Goal: Information Seeking & Learning: Understand process/instructions

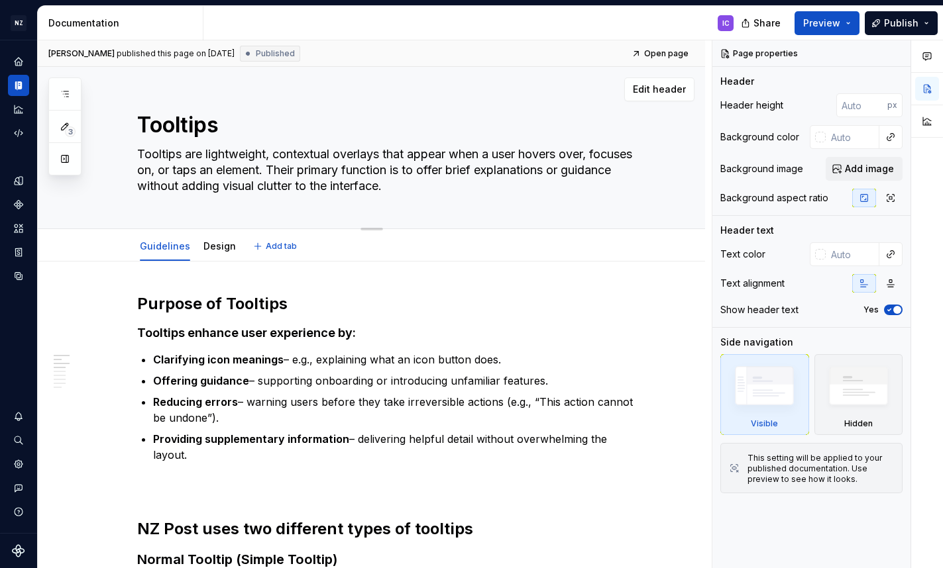
click at [268, 187] on textarea "Tooltips are lightweight, contextual overlays that appear when a user hovers ov…" at bounding box center [384, 170] width 501 height 53
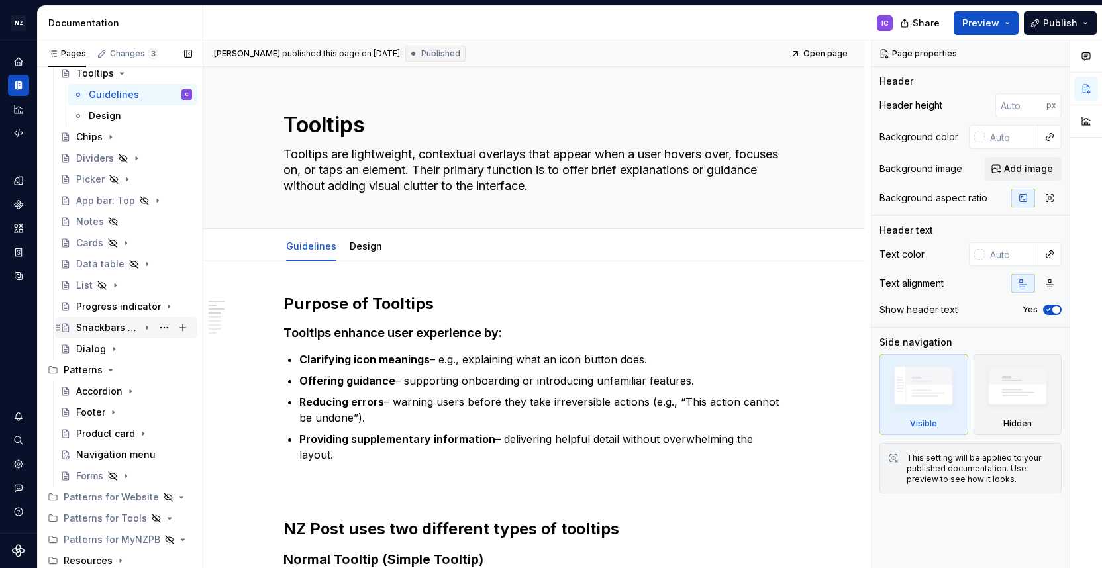
scroll to position [584, 0]
click at [107, 452] on div "Navigation menu" at bounding box center [114, 455] width 76 height 13
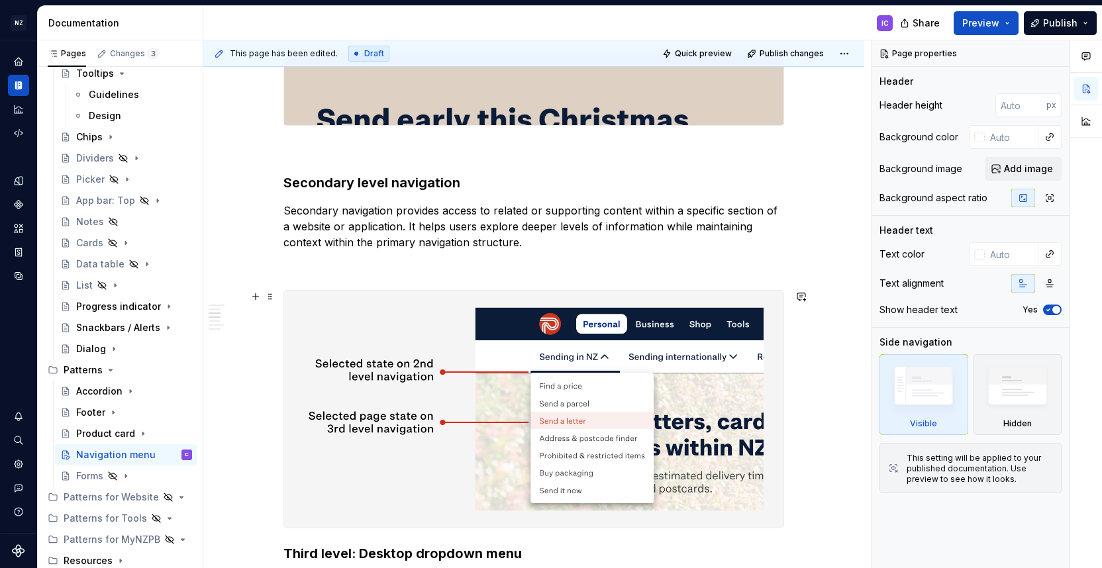
scroll to position [1184, 0]
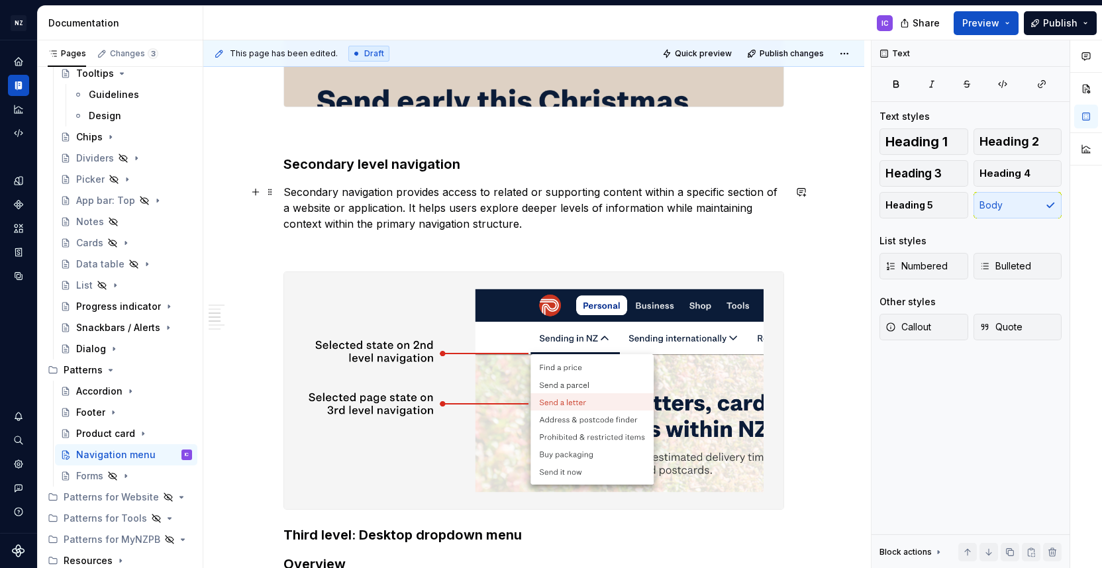
type textarea "*"
click at [771, 196] on p "Secondary navigation provides access to related or supporting content within a …" at bounding box center [534, 208] width 501 height 48
click at [293, 210] on p "Secondary navigation provides access to related or supporting content within a …" at bounding box center [534, 208] width 501 height 48
drag, startPoint x: 346, startPoint y: 208, endPoint x: 415, endPoint y: 211, distance: 69.0
click at [415, 211] on p "Secondary navigation provides access to related or supporting content within a …" at bounding box center [534, 208] width 501 height 48
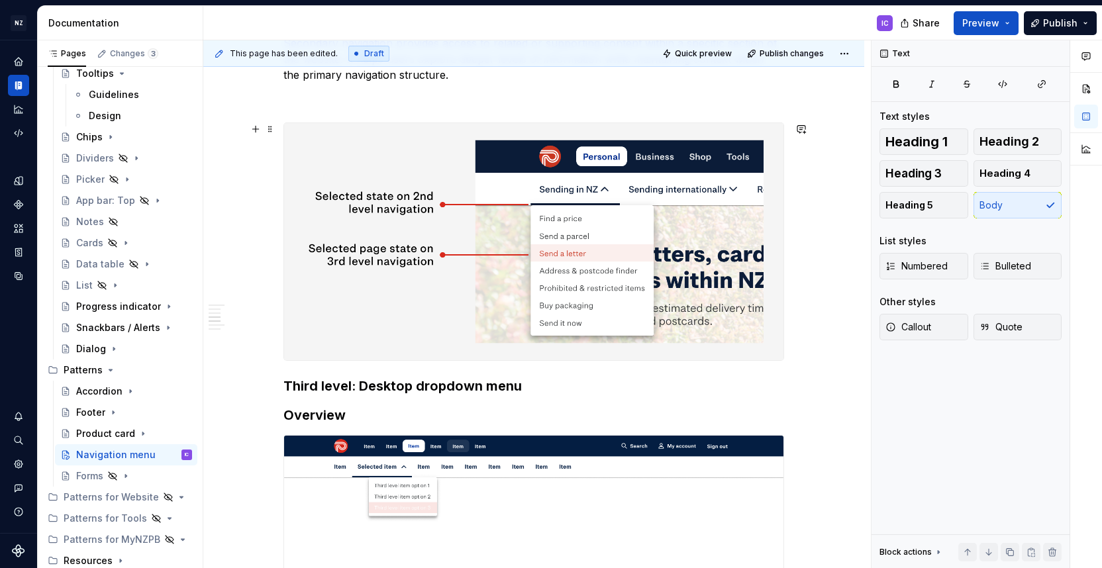
scroll to position [1335, 0]
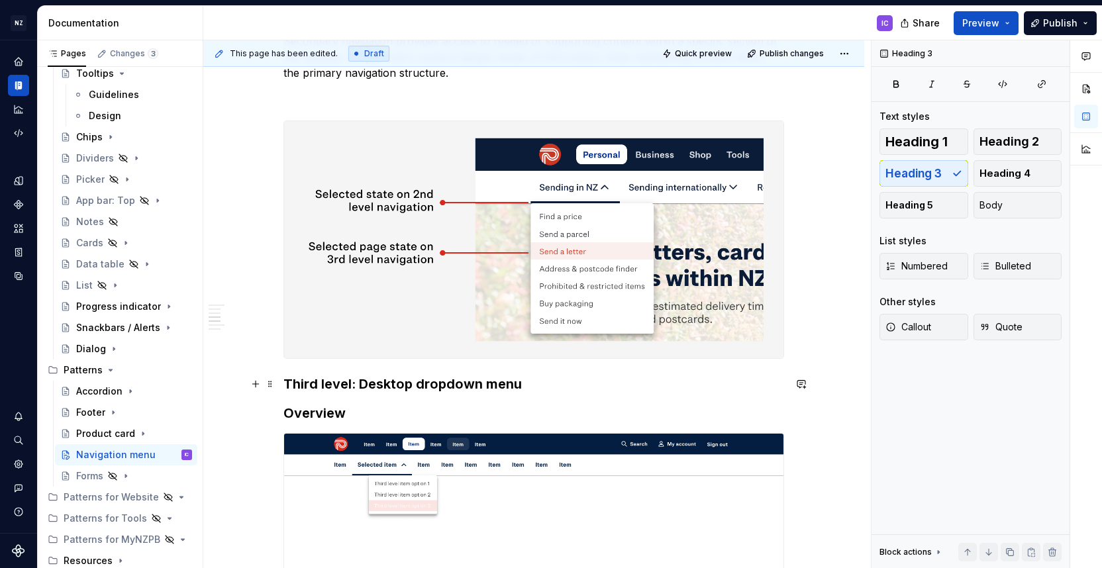
click at [289, 380] on h3 "Third level: Desktop dropdown menu" at bounding box center [534, 384] width 501 height 19
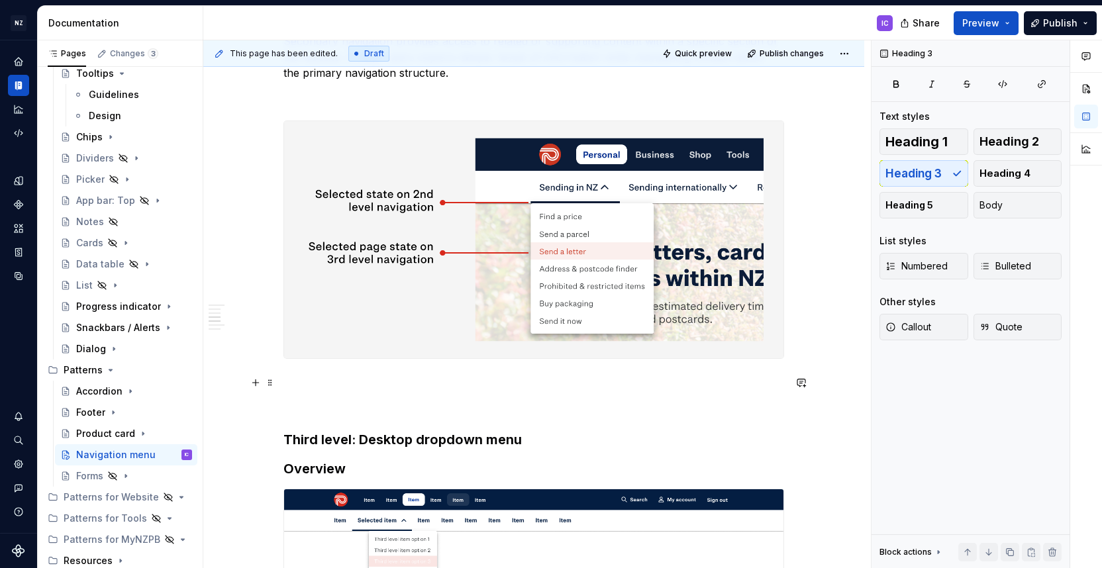
click at [301, 384] on p at bounding box center [534, 383] width 501 height 16
click at [261, 383] on button "button" at bounding box center [255, 383] width 19 height 19
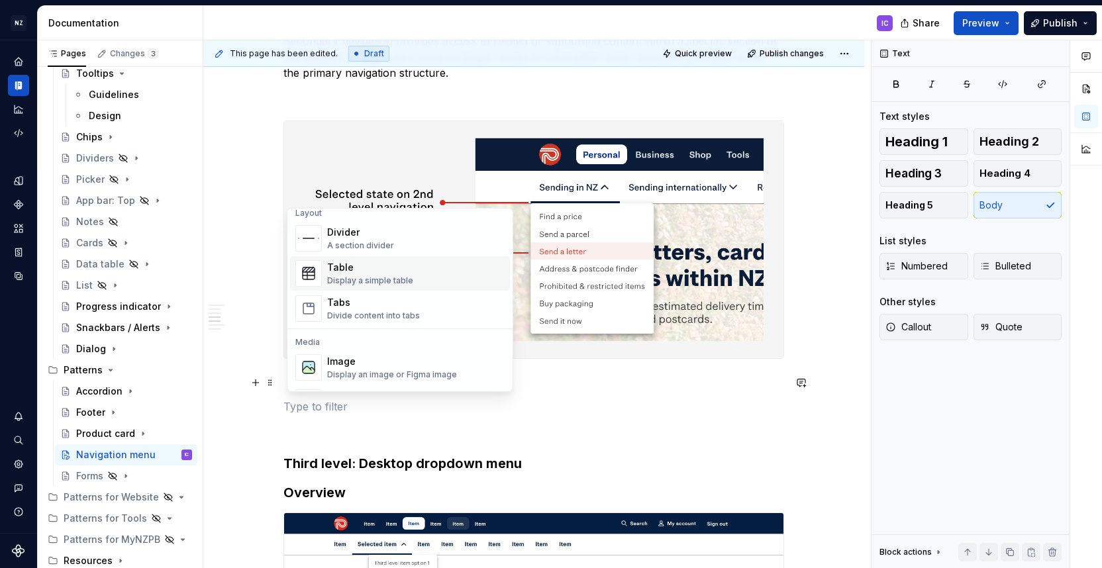
scroll to position [448, 0]
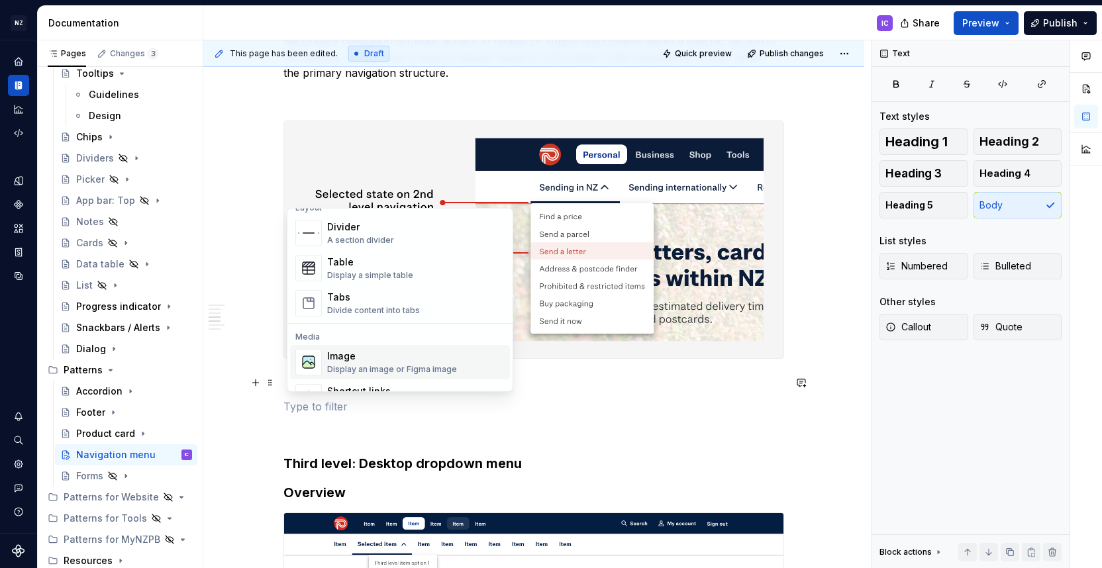
click at [385, 364] on div "Image Display an image or Figma image" at bounding box center [392, 362] width 130 height 25
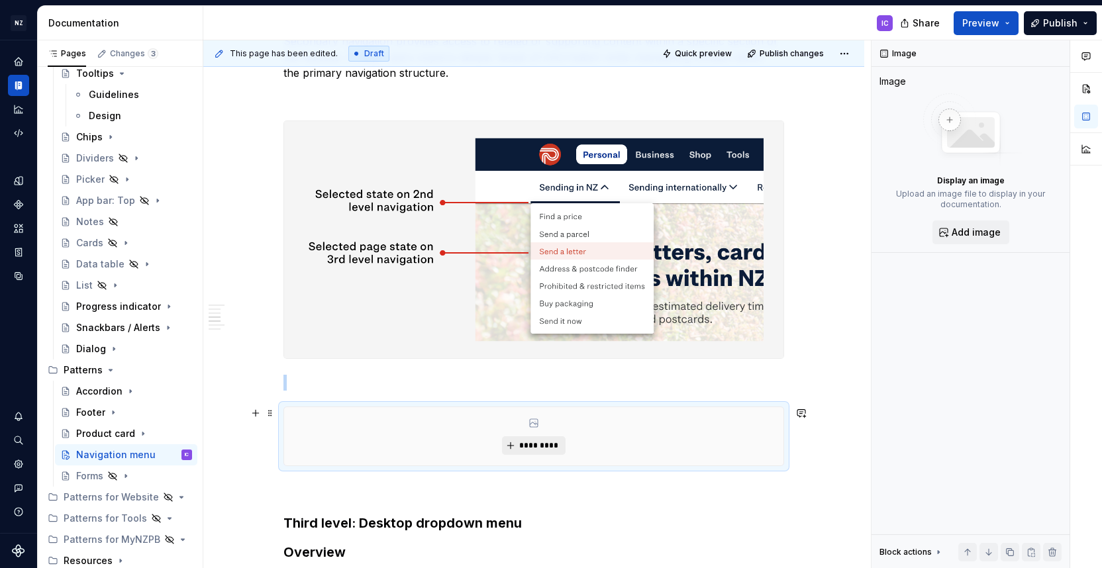
click at [537, 450] on span "*********" at bounding box center [539, 446] width 40 height 11
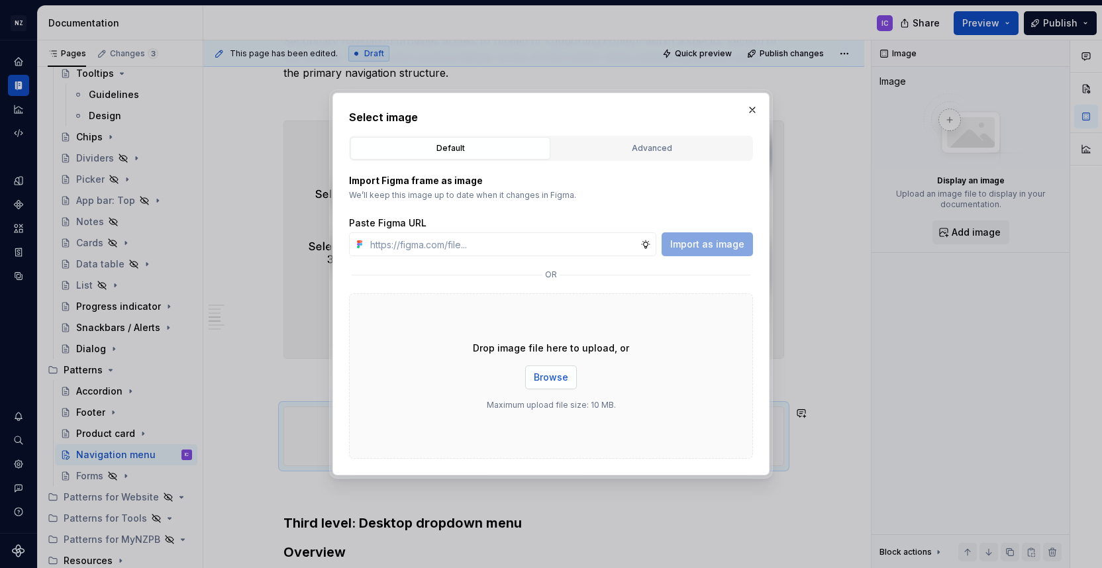
click at [562, 386] on button "Browse" at bounding box center [551, 378] width 52 height 24
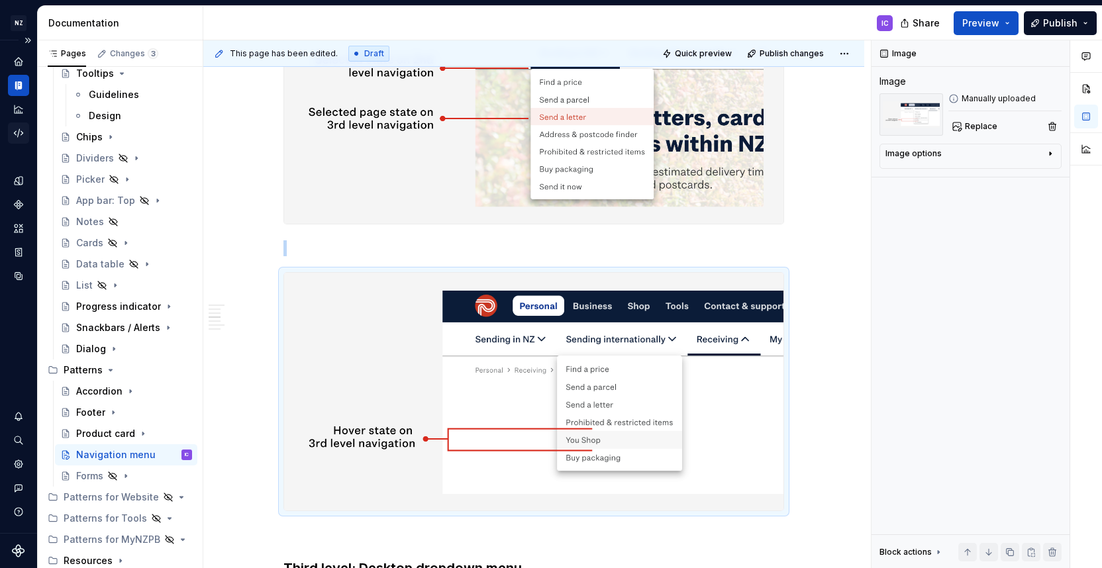
scroll to position [1471, 0]
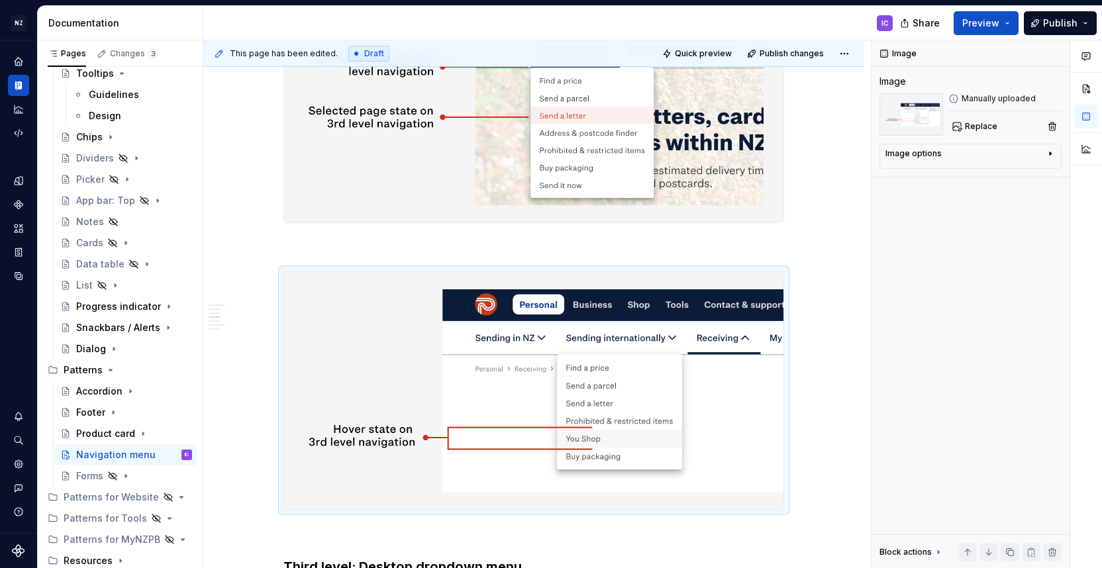
type textarea "*"
